Goal: Transaction & Acquisition: Purchase product/service

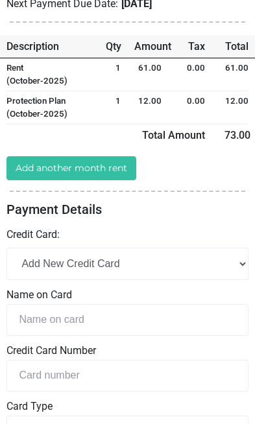
scroll to position [231, 1]
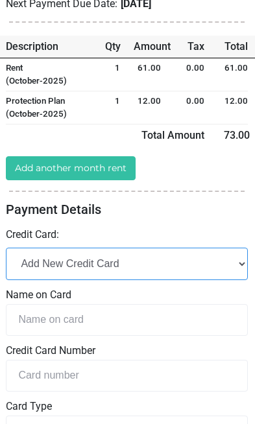
click at [112, 247] on select "Add New Credit Card" at bounding box center [127, 263] width 242 height 32
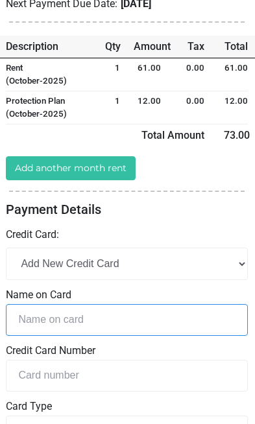
click at [103, 304] on input "text" at bounding box center [127, 320] width 242 height 32
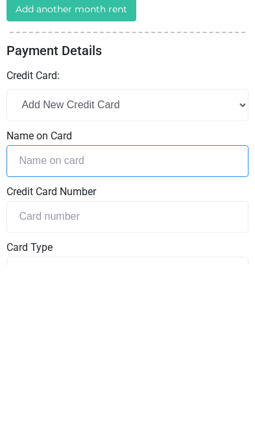
type input "Judy Rabon"
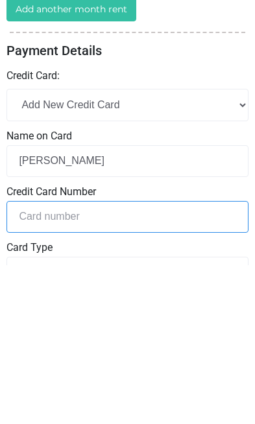
select select
type input "4384193014448485"
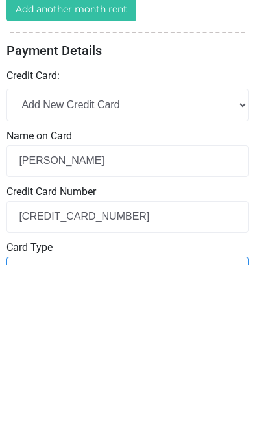
select select "Visa"
type input "953"
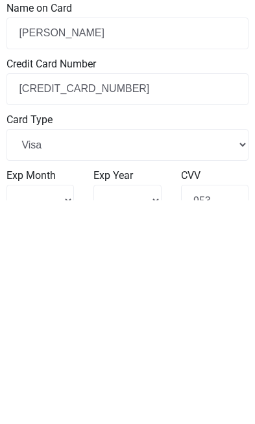
scroll to position [294, 0]
click at [41, 408] on select "1 2 3 4" at bounding box center [39, 424] width 67 height 32
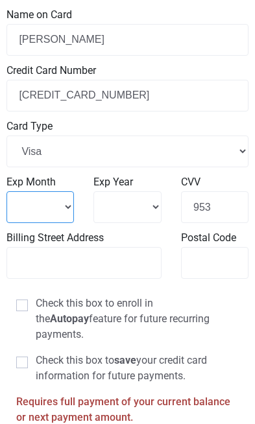
select select "5"
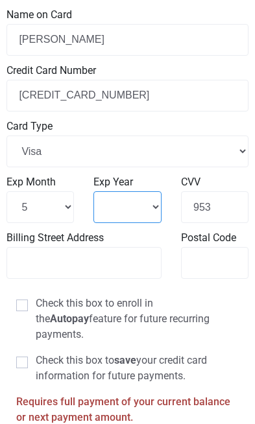
click at [136, 191] on select "2025 2026 2027 2028" at bounding box center [126, 207] width 67 height 32
select select "2028"
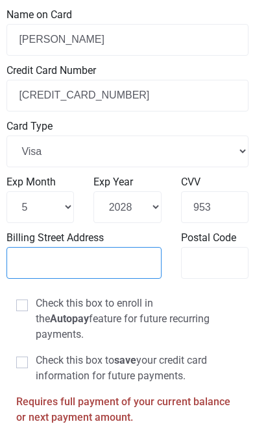
click at [100, 247] on input "Billing Street Address" at bounding box center [83, 263] width 155 height 32
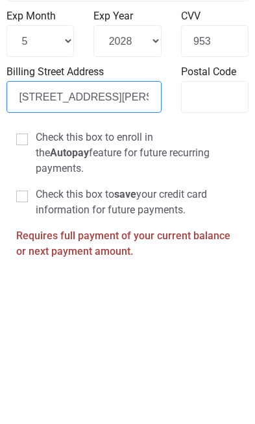
type input "2399 Ridgeway Road Lugoff SC 29078"
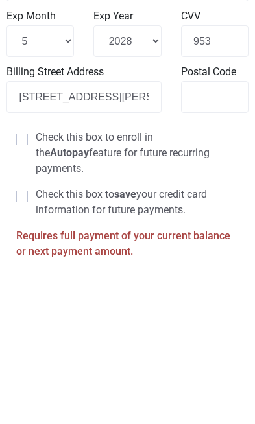
click at [27, 299] on span at bounding box center [22, 305] width 12 height 12
click at [36, 295] on input "Check this box to enroll in the Autopay feature for future recurring payments." at bounding box center [40, 299] width 8 height 8
checkbox input "true"
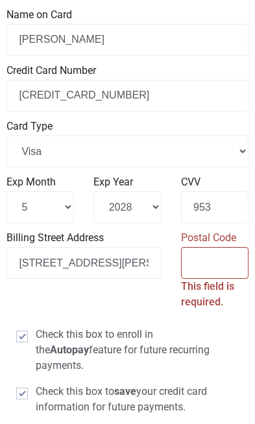
click at [224, 247] on input "Postal Code" at bounding box center [214, 263] width 67 height 32
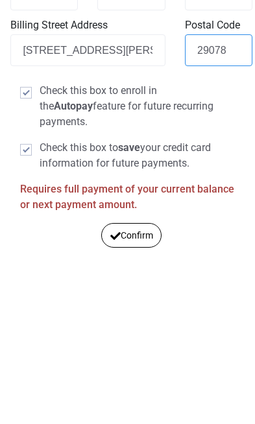
scroll to position [567, 0]
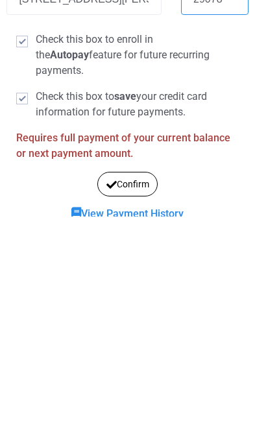
type input "29078"
click at [143, 379] on button "Confirm" at bounding box center [127, 391] width 61 height 24
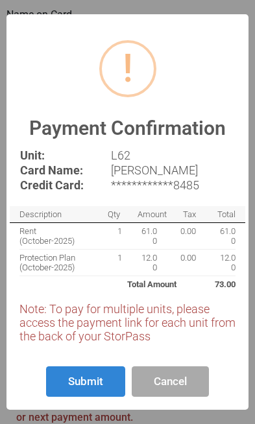
click at [95, 396] on button "Submit" at bounding box center [85, 381] width 79 height 30
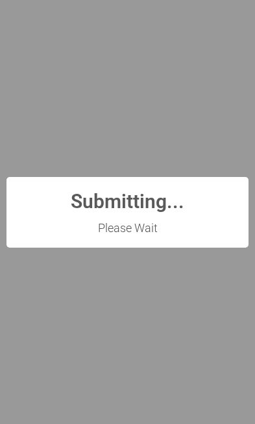
scroll to position [0, 0]
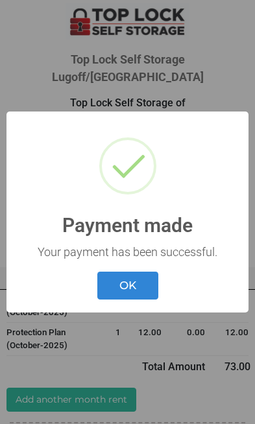
click at [137, 274] on button "OK" at bounding box center [127, 285] width 61 height 28
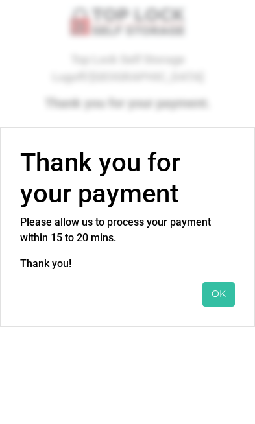
click at [220, 288] on button "OK" at bounding box center [218, 294] width 32 height 24
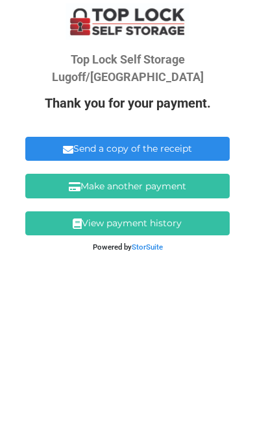
click at [163, 137] on link "Send a copy of the receipt" at bounding box center [126, 149] width 203 height 24
click at [143, 137] on link "Send a copy of the receipt" at bounding box center [126, 149] width 203 height 24
